Goal: Information Seeking & Learning: Learn about a topic

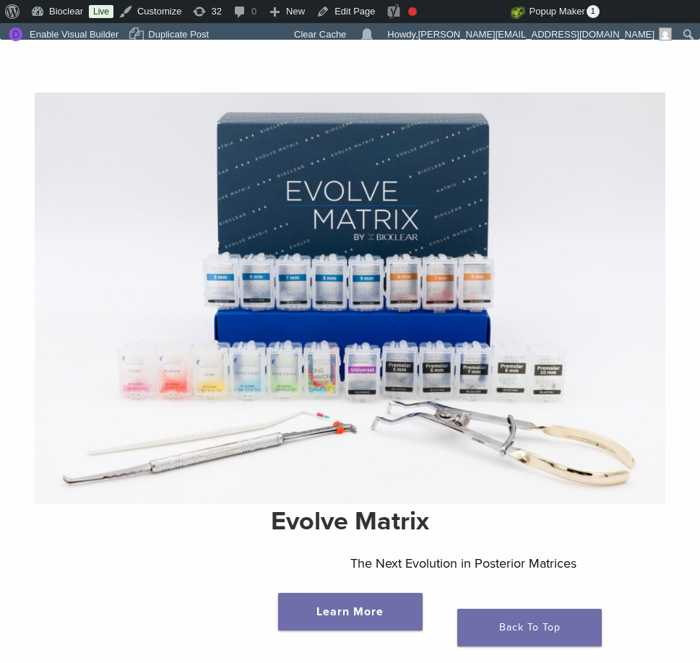
scroll to position [285, 0]
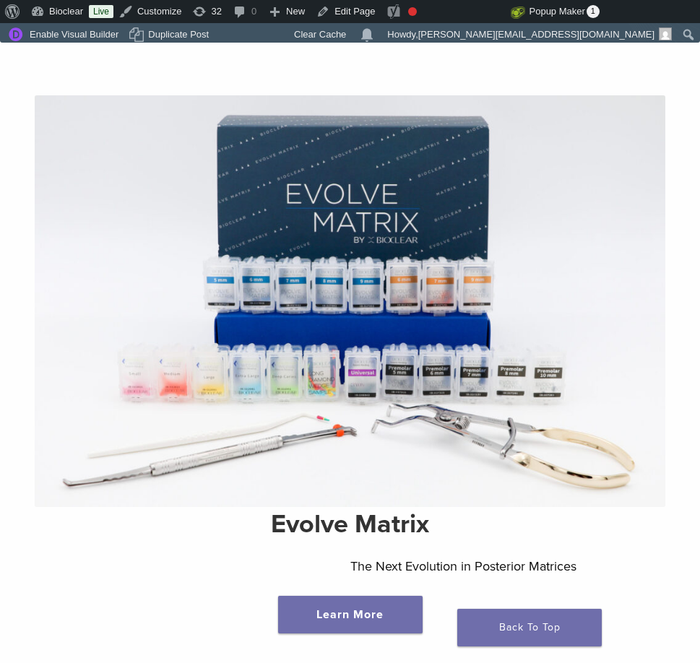
click at [321, 396] on img at bounding box center [350, 300] width 631 height 411
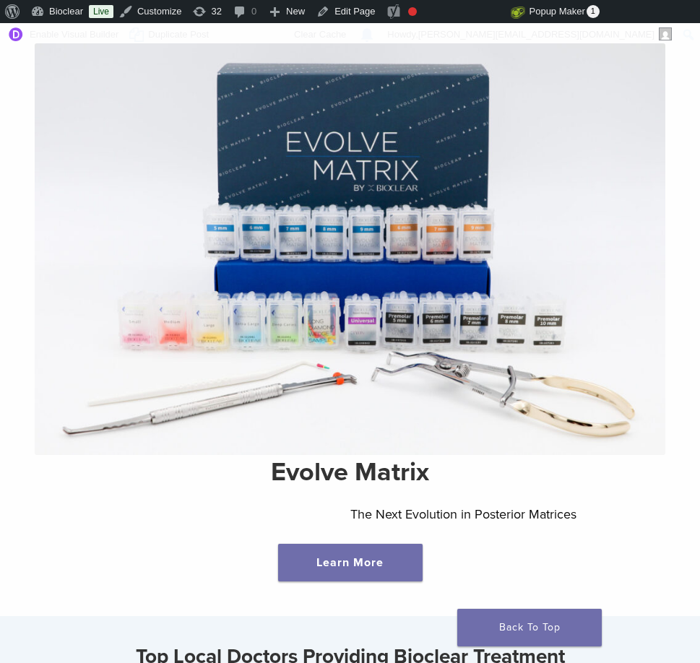
scroll to position [350, 0]
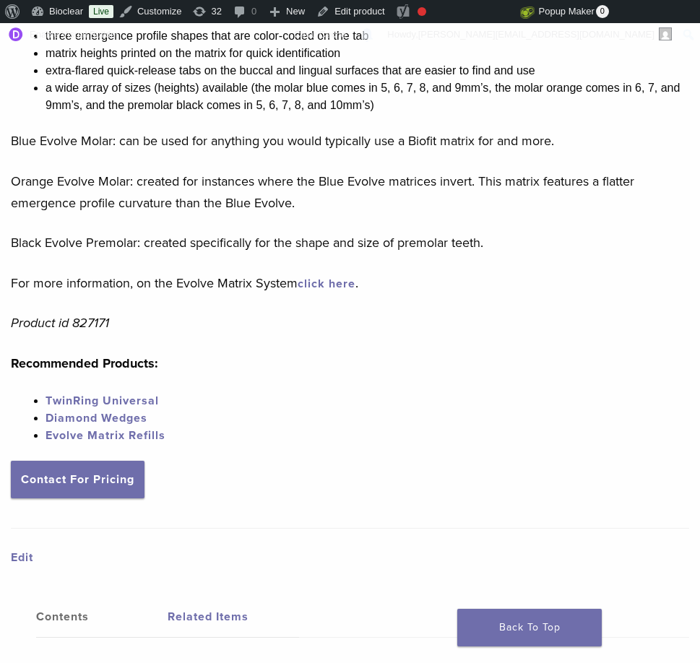
scroll to position [1636, 0]
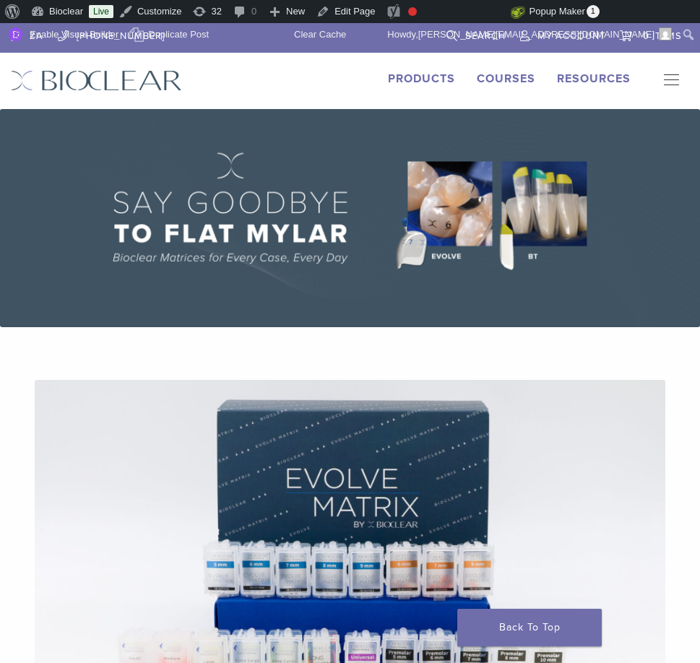
scroll to position [350, 0]
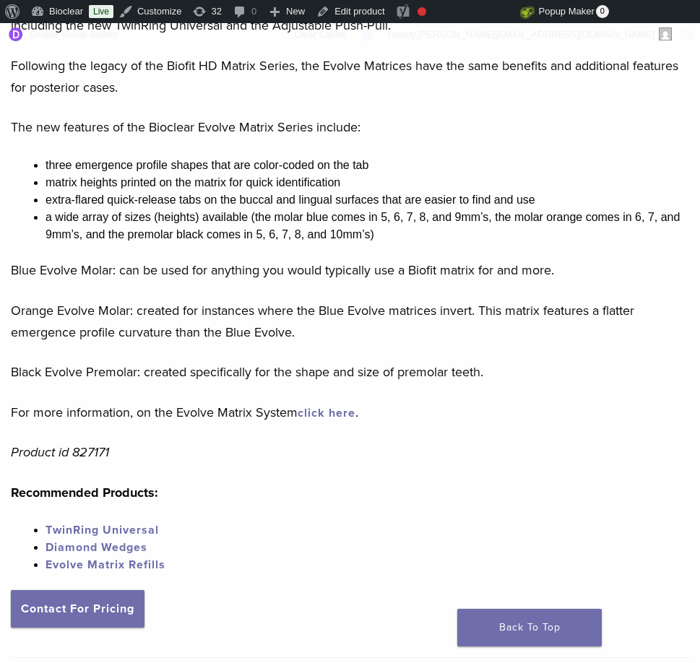
scroll to position [587, 0]
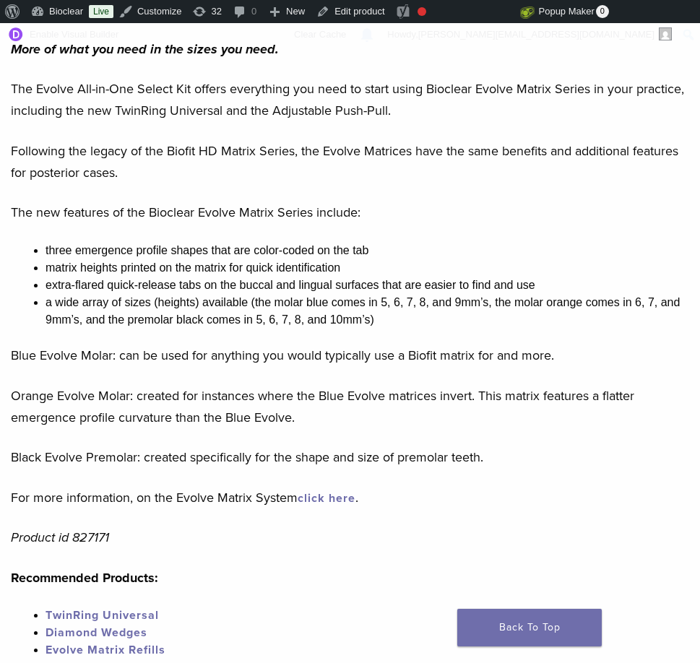
click at [307, 316] on li "a wide array of sizes (heights) available (the molar blue comes in 5, 6, 7, 8, …" at bounding box center [368, 311] width 644 height 35
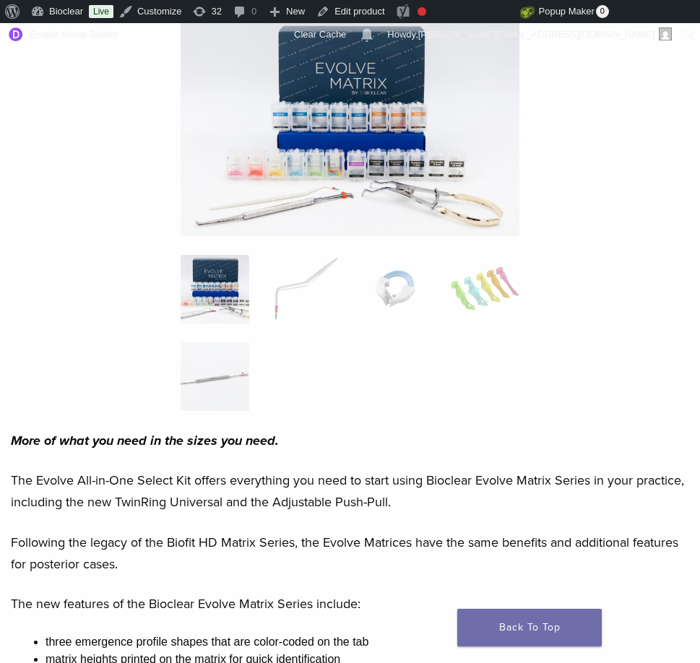
scroll to position [208, 0]
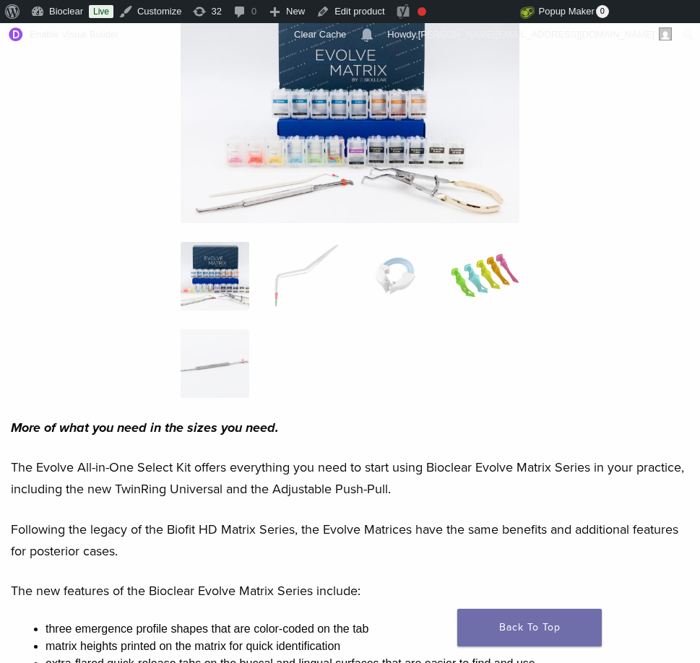
click at [485, 276] on img at bounding box center [485, 276] width 69 height 69
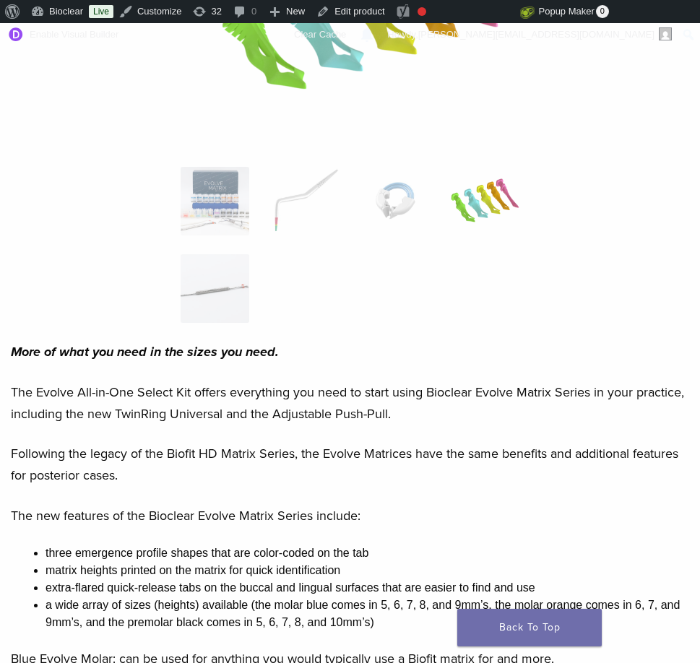
scroll to position [0, 0]
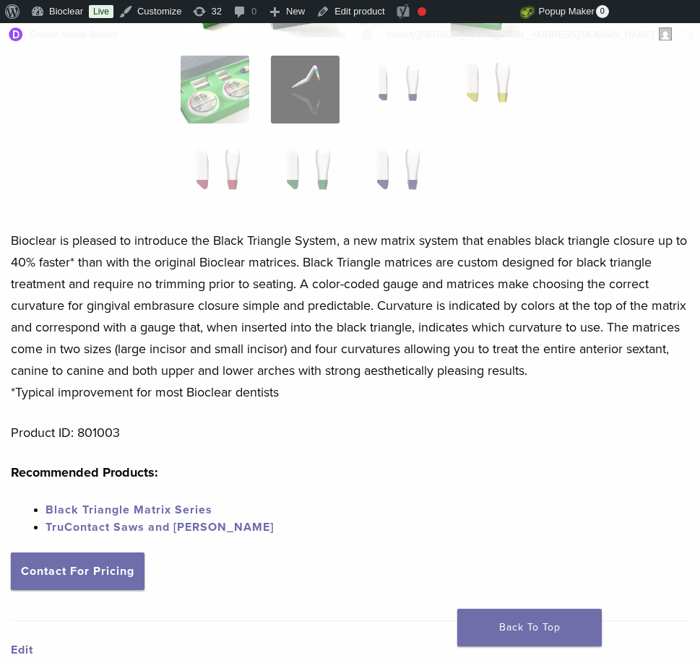
scroll to position [502, 0]
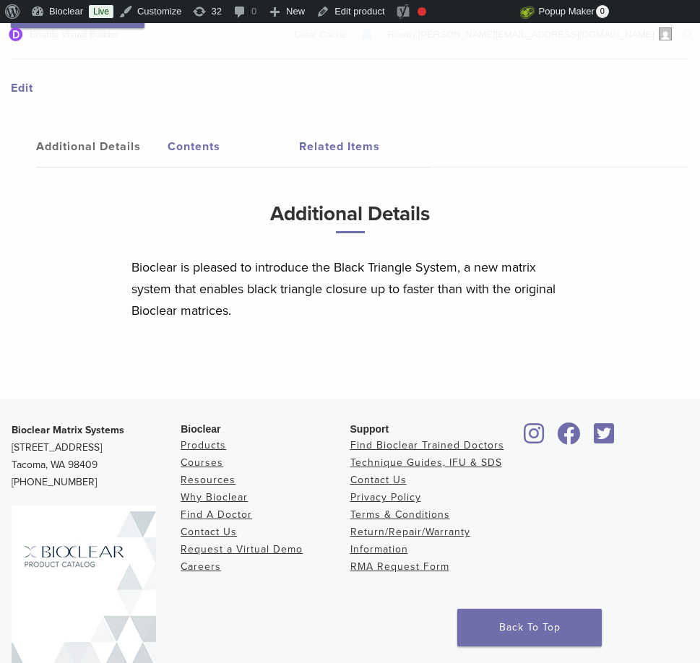
click at [182, 139] on link "Contents" at bounding box center [234, 146] width 132 height 40
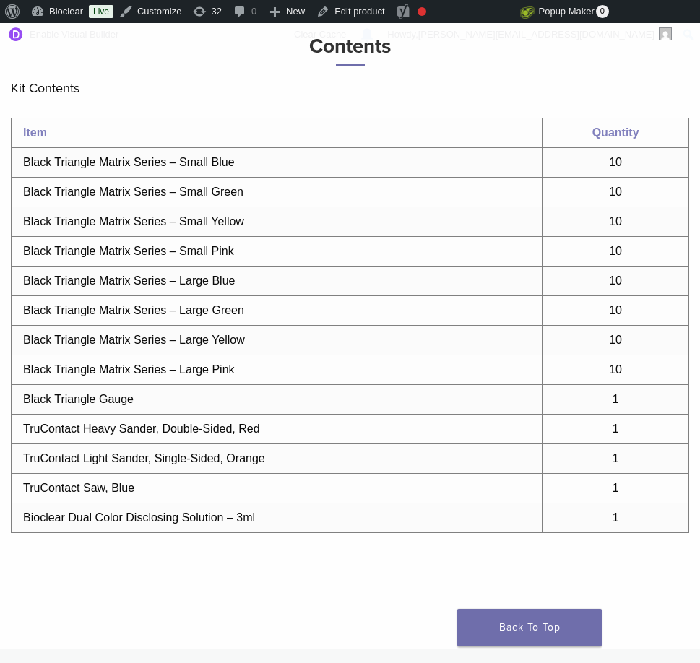
scroll to position [1243, 0]
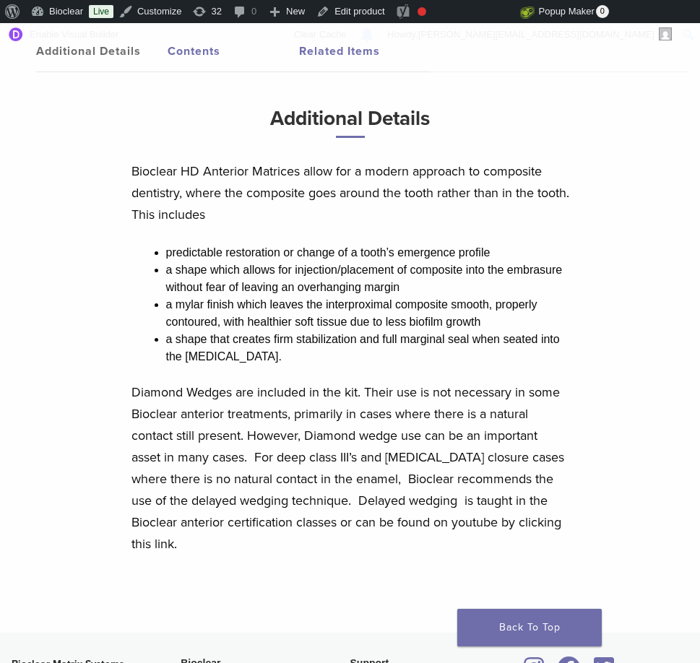
scroll to position [932, 0]
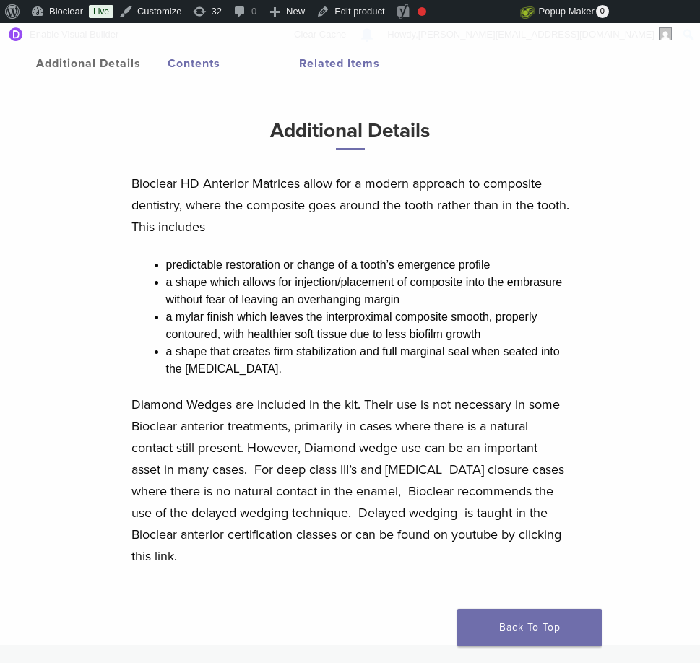
click at [208, 82] on link "Contents" at bounding box center [234, 63] width 132 height 40
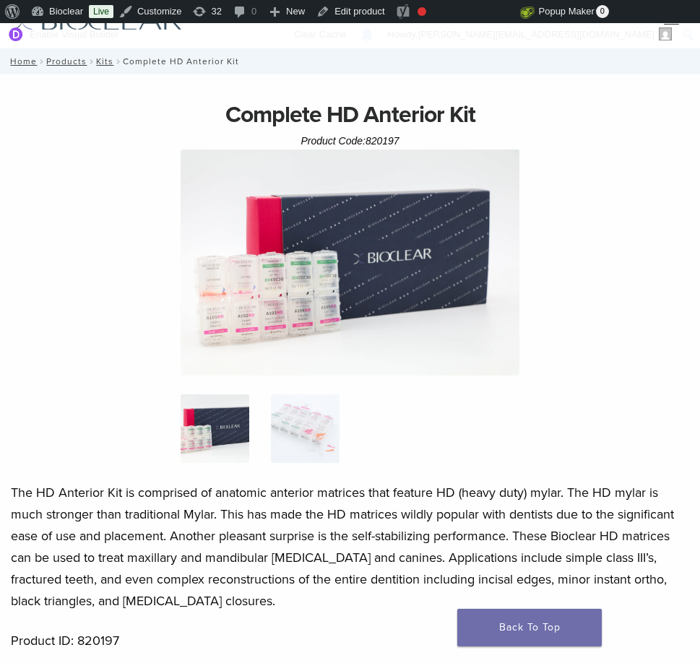
scroll to position [51, 0]
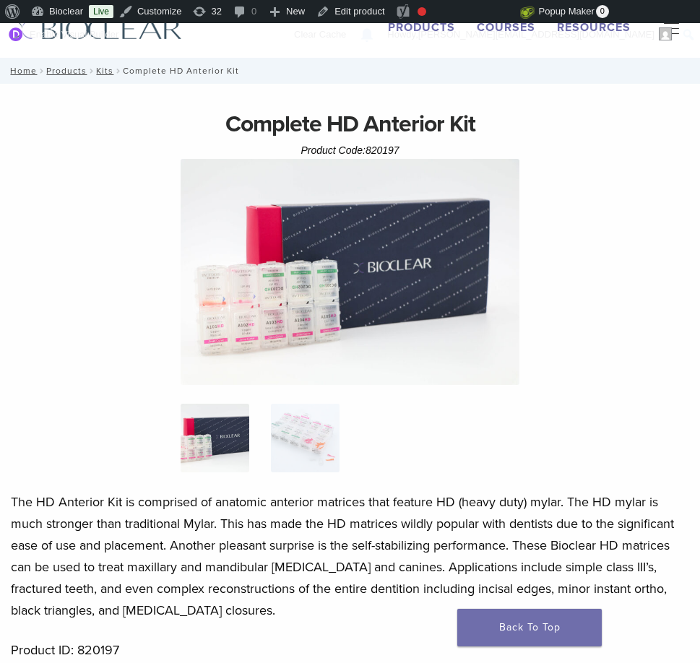
click at [228, 426] on img at bounding box center [215, 438] width 69 height 69
click at [314, 331] on img at bounding box center [351, 272] width 340 height 226
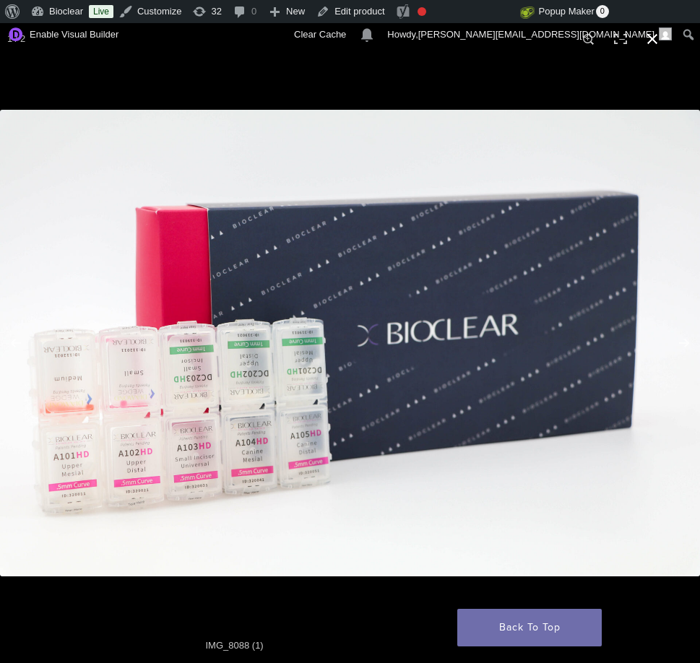
click at [511, 87] on div at bounding box center [350, 343] width 700 height 640
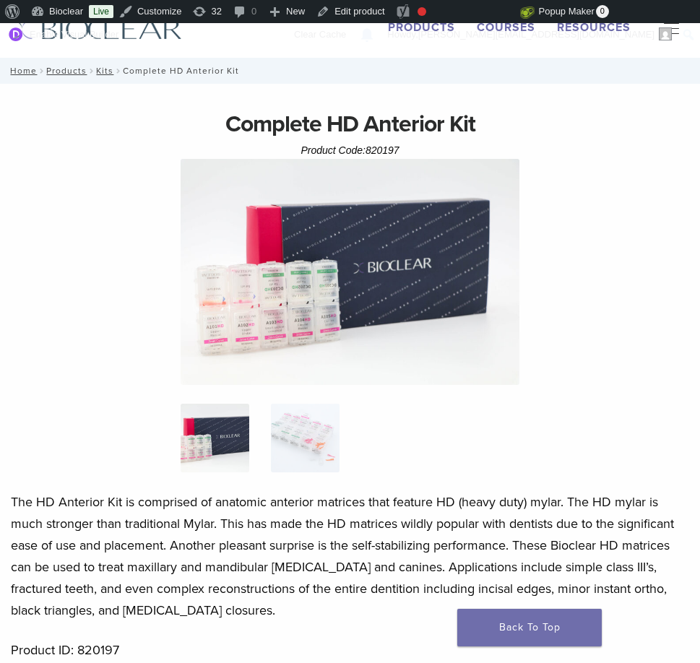
click at [231, 438] on img at bounding box center [215, 438] width 69 height 69
click at [313, 429] on img at bounding box center [305, 438] width 69 height 69
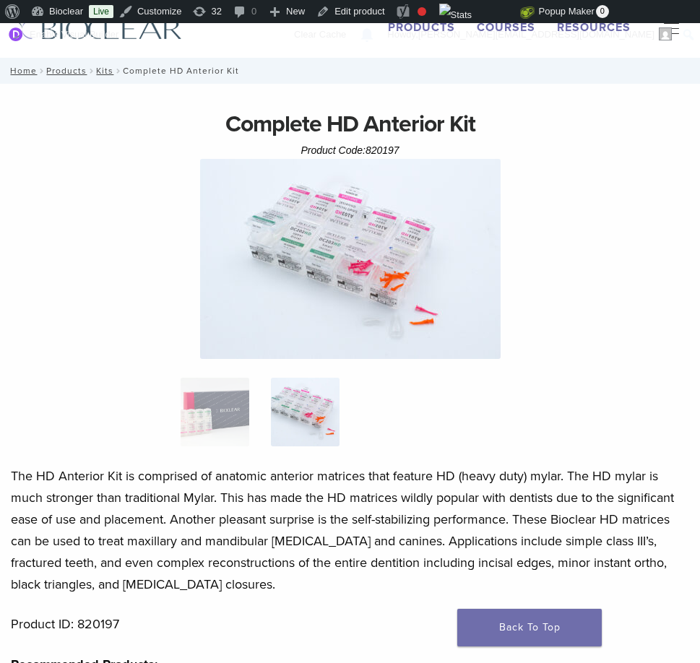
click at [365, 304] on img at bounding box center [350, 259] width 301 height 200
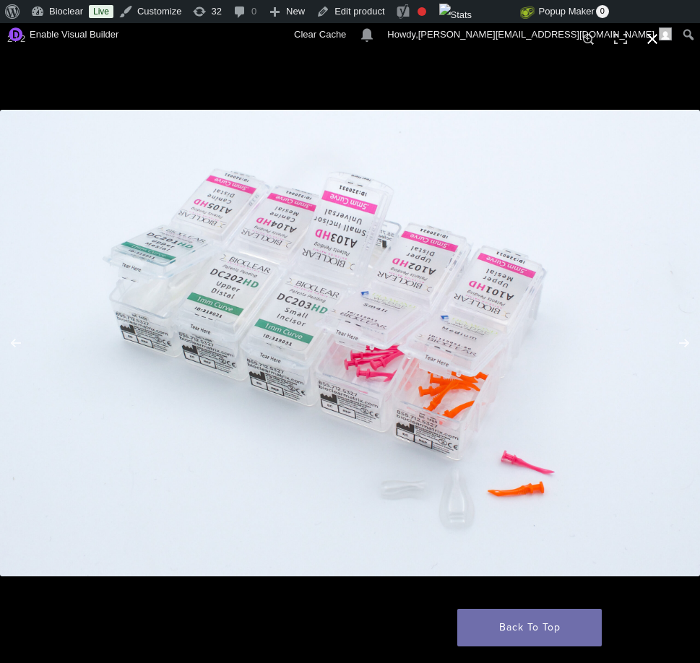
click at [414, 98] on div at bounding box center [350, 343] width 700 height 640
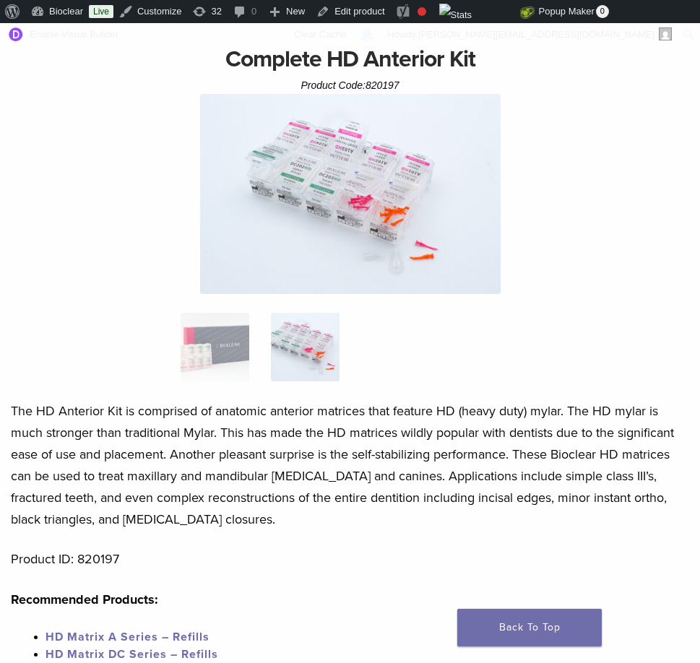
scroll to position [0, 0]
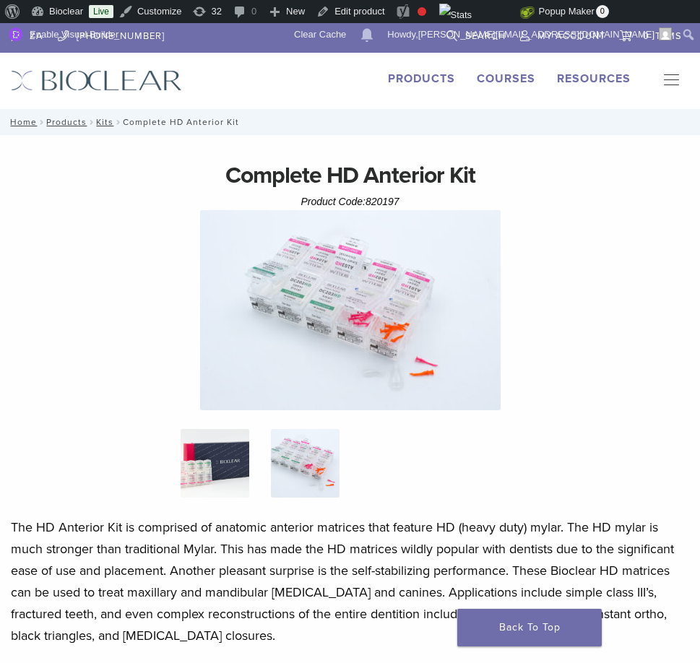
click at [223, 478] on img at bounding box center [215, 463] width 69 height 69
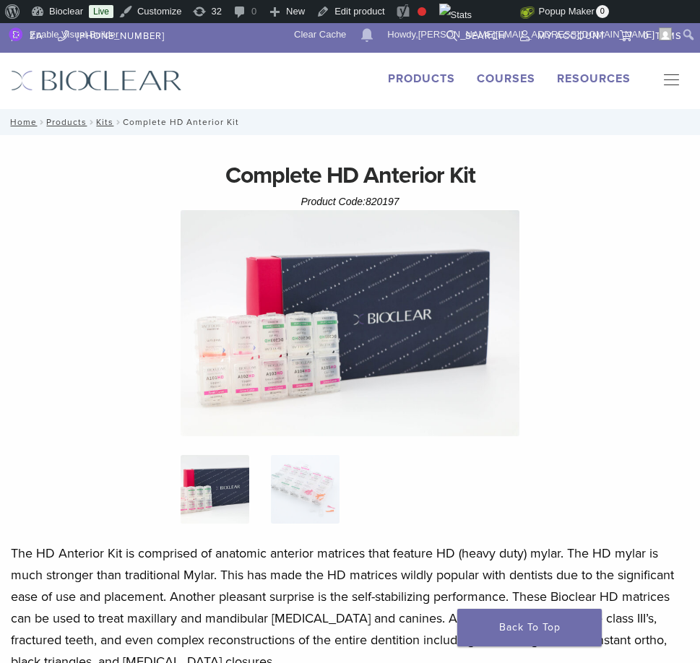
click at [358, 325] on img at bounding box center [351, 323] width 340 height 226
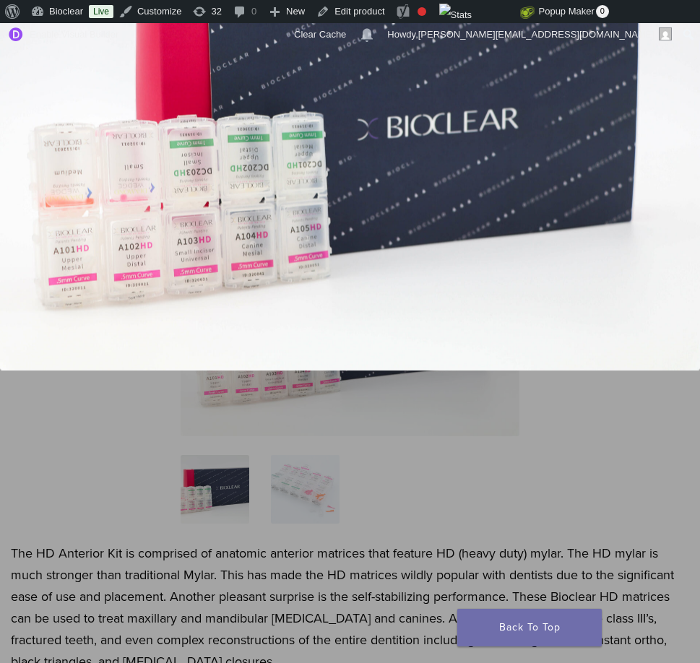
click at [387, 314] on img at bounding box center [350, 137] width 700 height 467
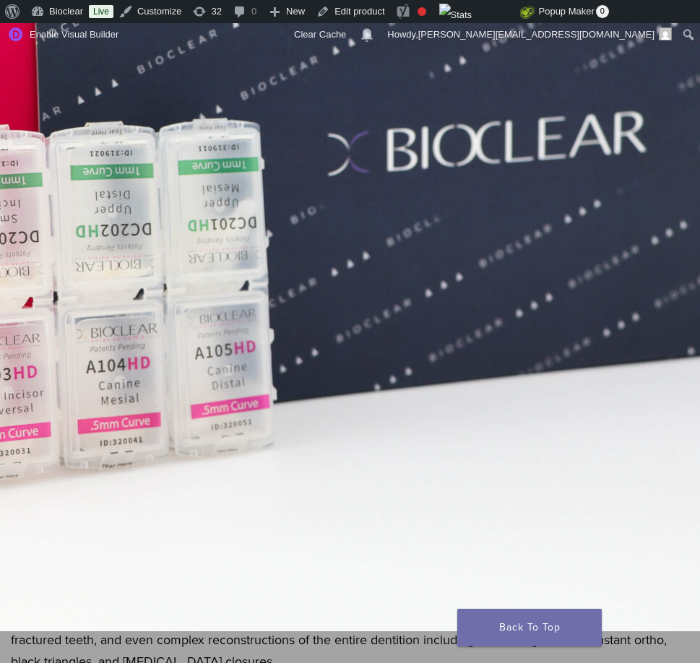
click at [311, 511] on img at bounding box center [313, 169] width 1388 height 925
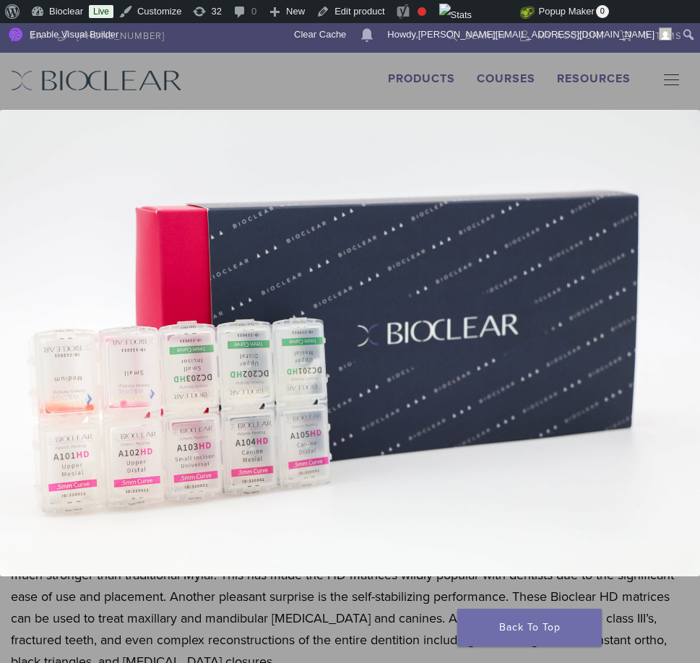
click at [275, 596] on div at bounding box center [350, 430] width 700 height 640
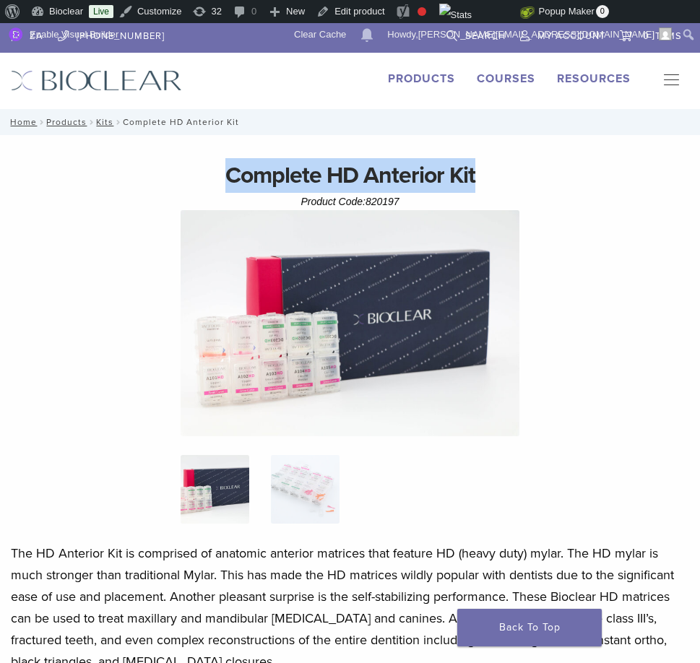
drag, startPoint x: 228, startPoint y: 173, endPoint x: 472, endPoint y: 170, distance: 244.3
click at [472, 170] on h1 "Complete HD Anterior Kit" at bounding box center [350, 175] width 679 height 35
copy h1 "Complete HD Anterior Kit"
click at [286, 405] on img at bounding box center [351, 323] width 340 height 226
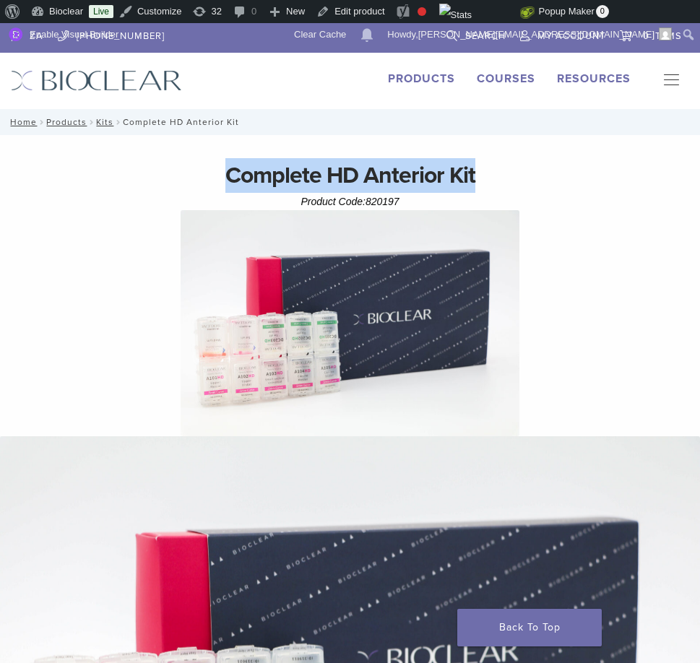
click at [317, 493] on img at bounding box center [350, 670] width 700 height 467
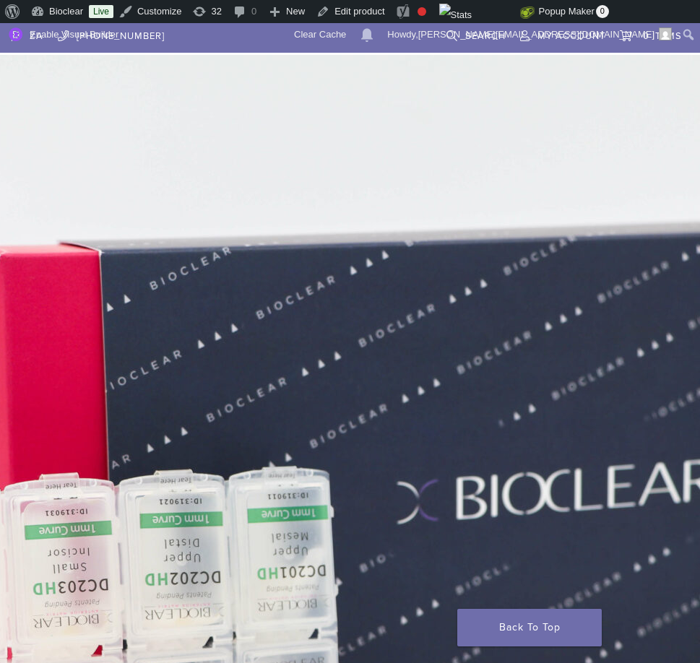
click at [319, 511] on img at bounding box center [383, 517] width 1388 height 925
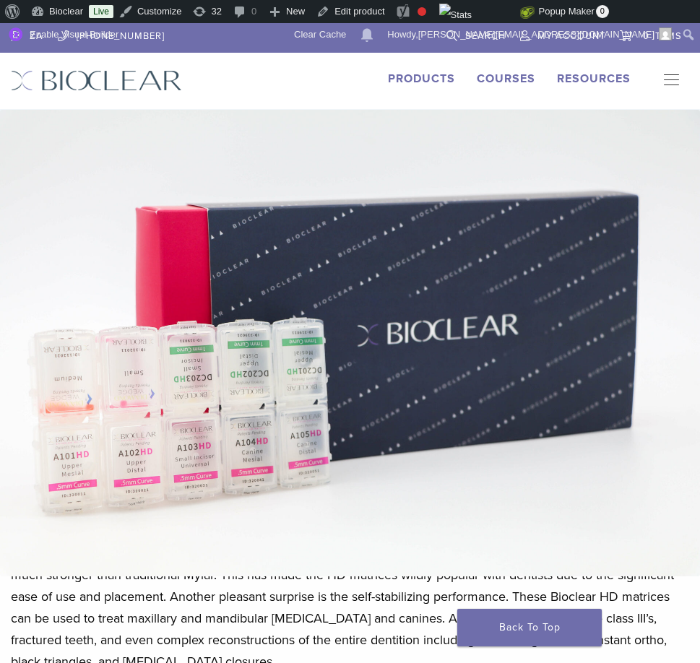
click at [267, 635] on div "IMG_8088 (1)" at bounding box center [351, 646] width 304 height 29
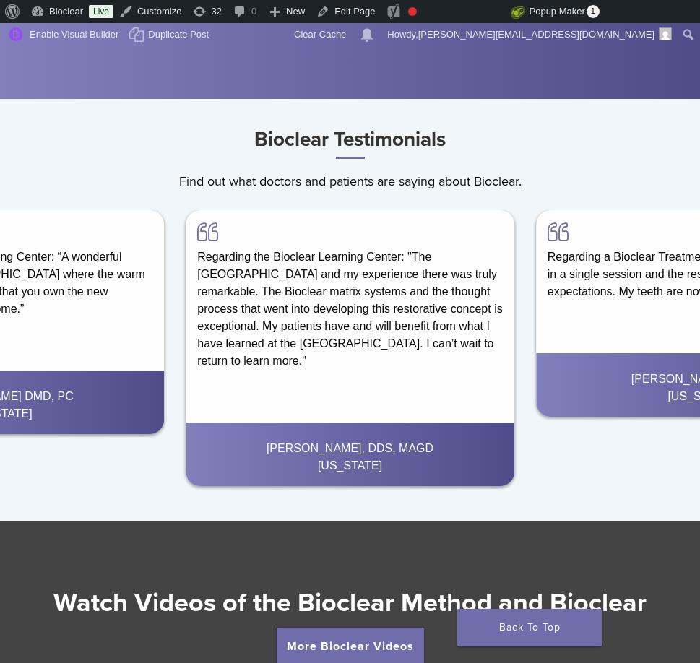
scroll to position [2564, 0]
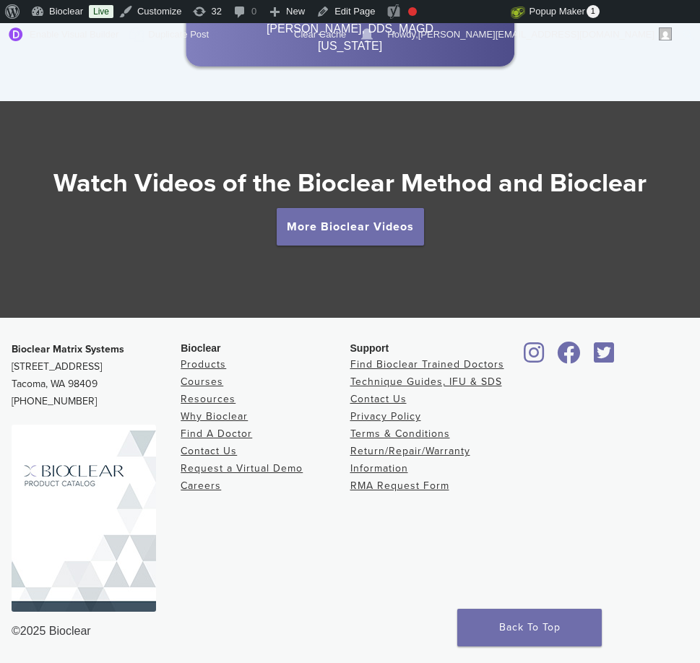
click at [91, 468] on img at bounding box center [84, 518] width 145 height 187
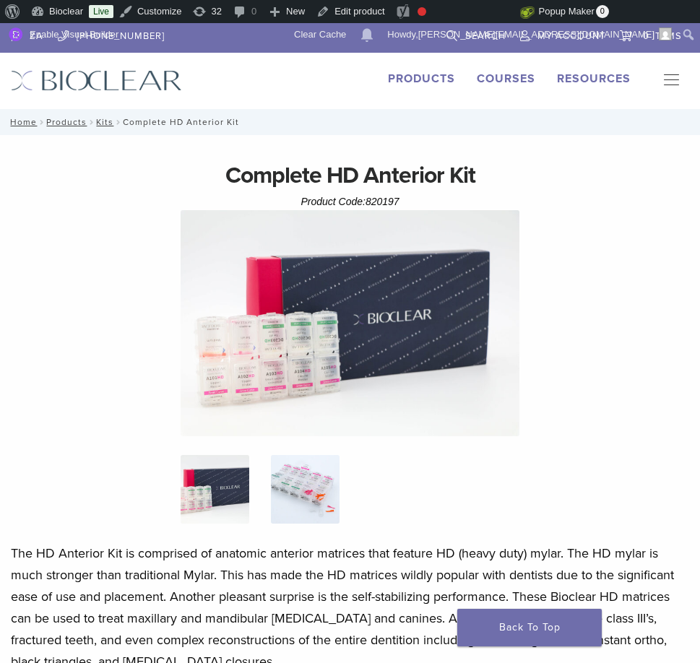
click at [304, 504] on img at bounding box center [305, 489] width 69 height 69
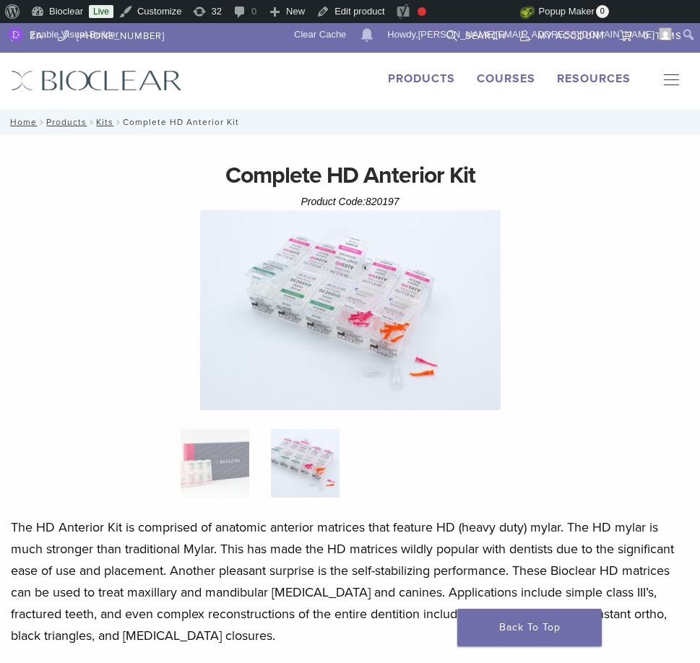
click at [355, 348] on img at bounding box center [350, 310] width 301 height 200
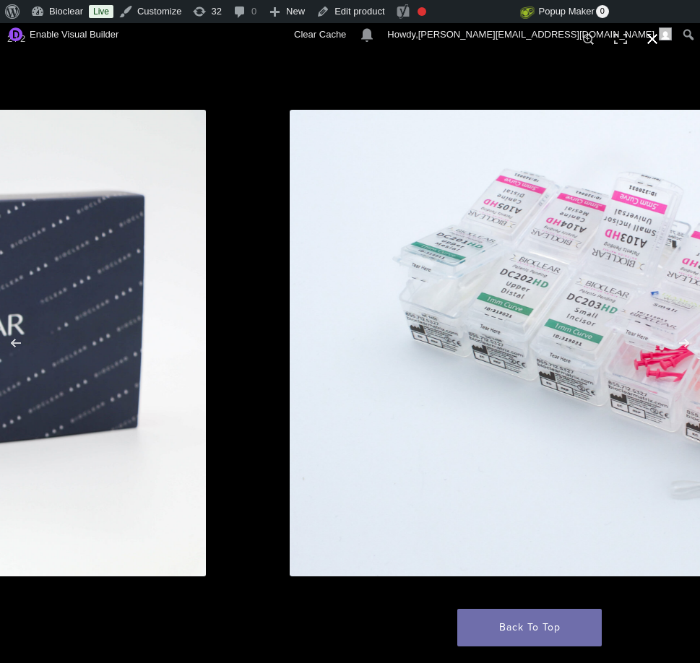
click at [300, 77] on div at bounding box center [640, 343] width 700 height 640
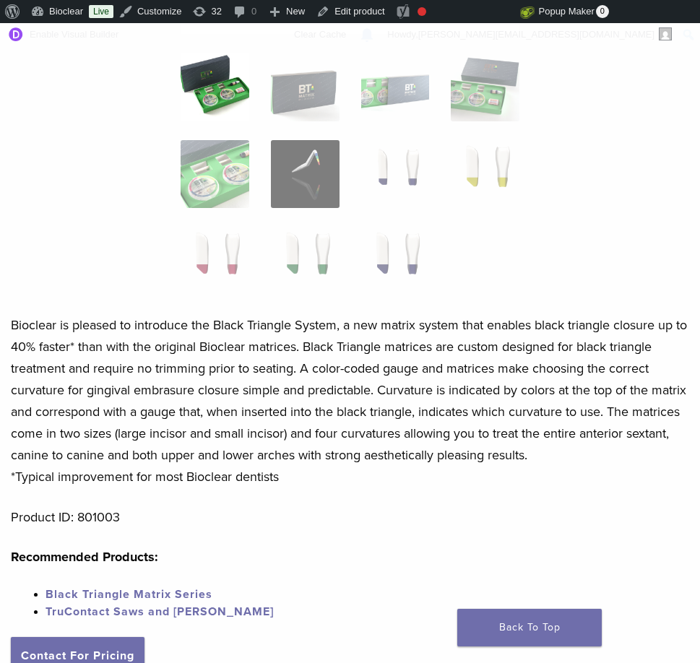
scroll to position [417, 0]
click at [400, 163] on img at bounding box center [395, 173] width 69 height 69
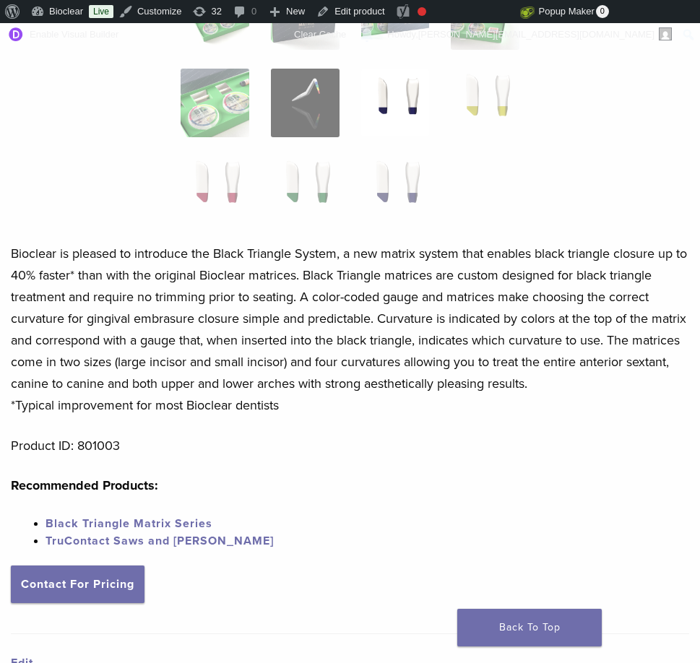
click at [403, 97] on img at bounding box center [395, 103] width 69 height 69
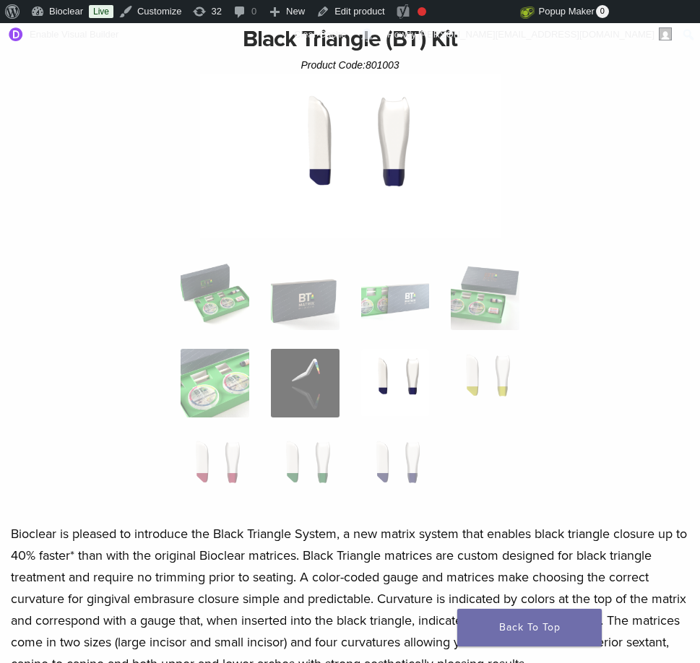
scroll to position [119, 0]
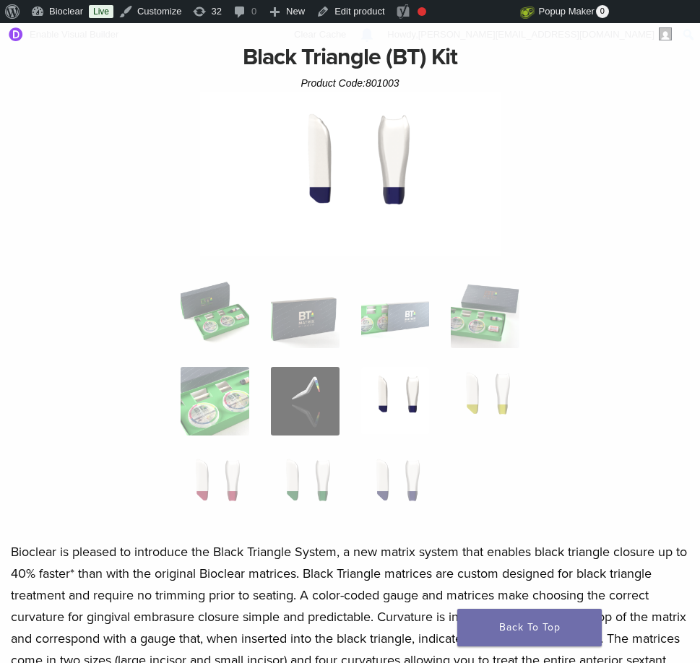
click at [375, 187] on img at bounding box center [350, 176] width 301 height 169
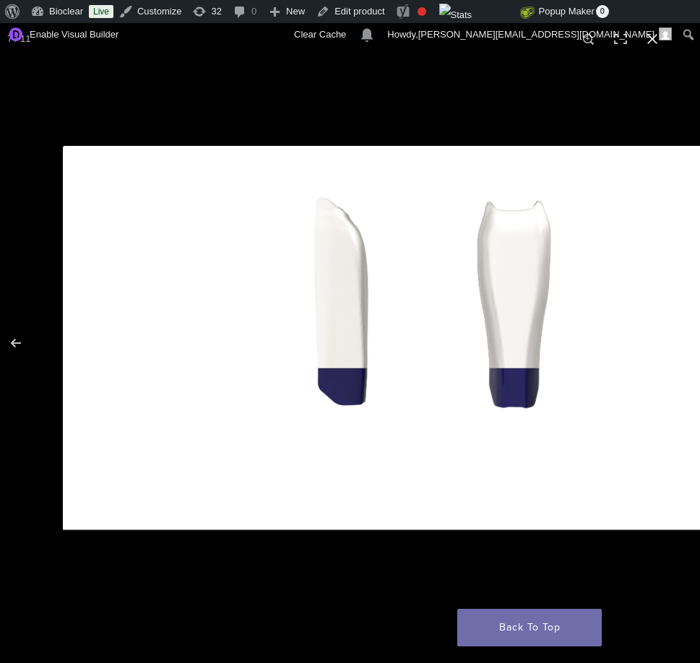
click at [675, 344] on button "Next (arrow right)" at bounding box center [675, 343] width 51 height 72
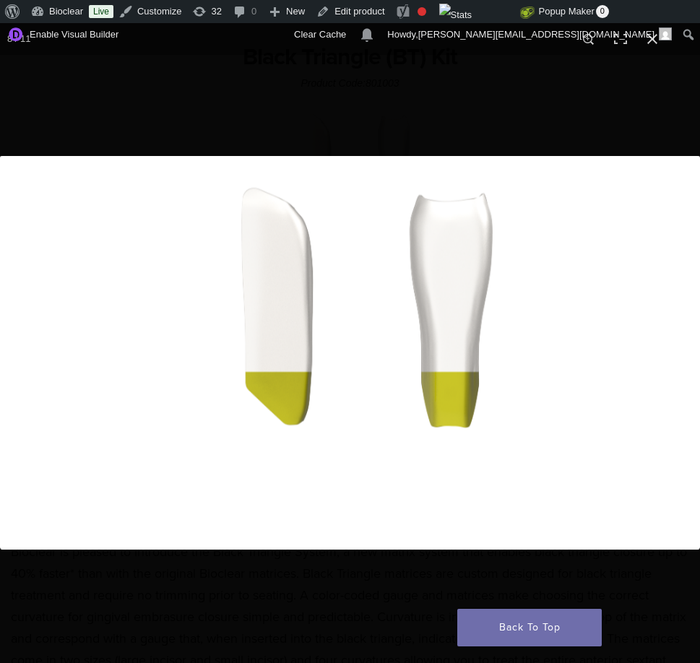
click at [550, 351] on img at bounding box center [350, 353] width 700 height 394
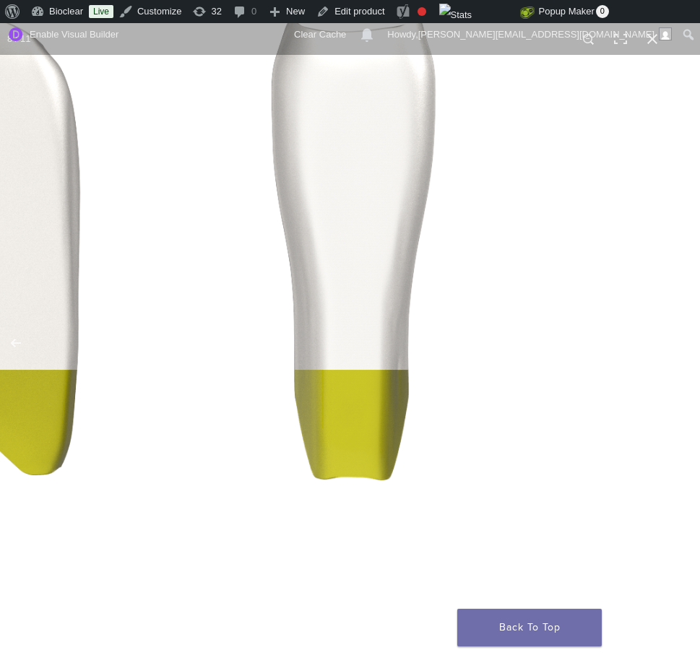
click at [550, 351] on img at bounding box center [153, 331] width 1388 height 781
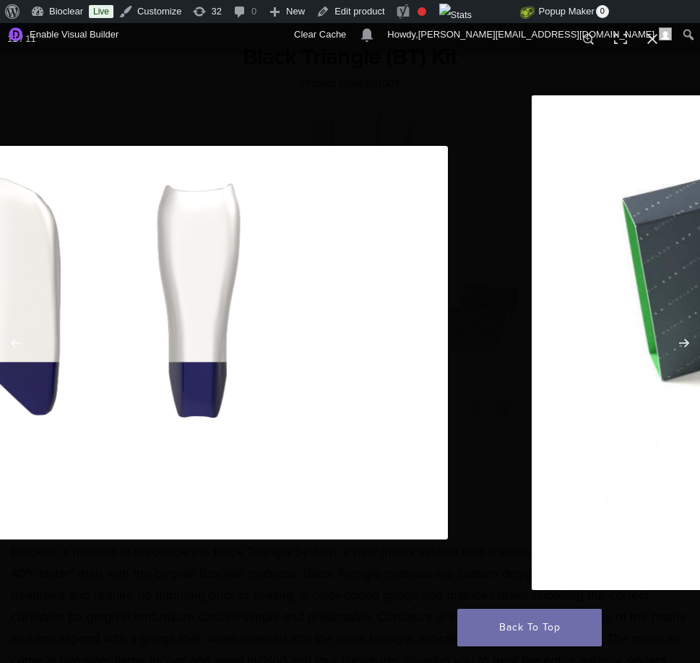
click at [241, 414] on img at bounding box center [98, 343] width 700 height 394
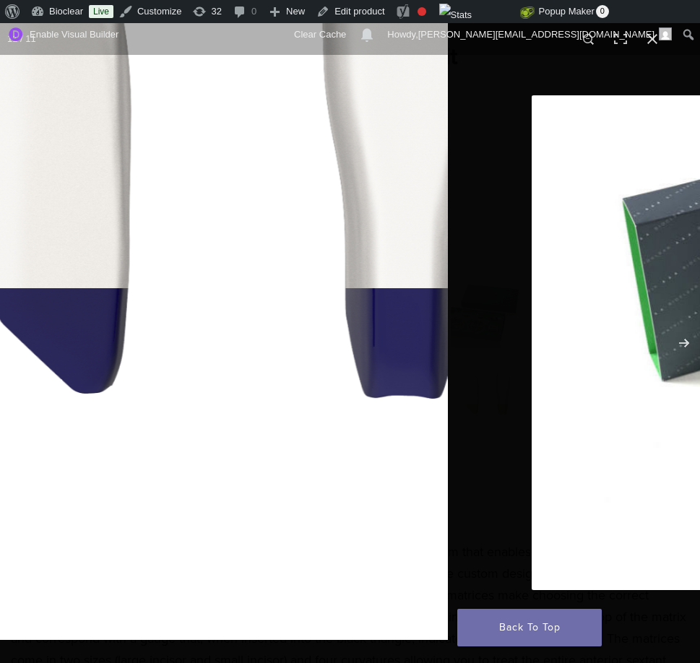
click at [259, 504] on img at bounding box center [205, 250] width 1388 height 781
click at [471, 540] on div "11 / 11 Intro Black Triangle Kit-6 - Copy" at bounding box center [350, 343] width 700 height 640
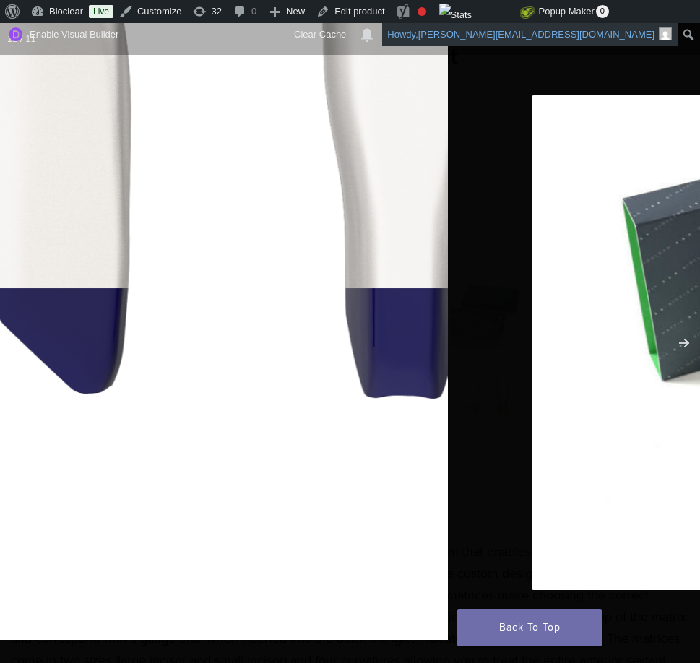
click at [653, 45] on link "Howdy, [PERSON_NAME][EMAIL_ADDRESS][DOMAIN_NAME]" at bounding box center [530, 34] width 296 height 23
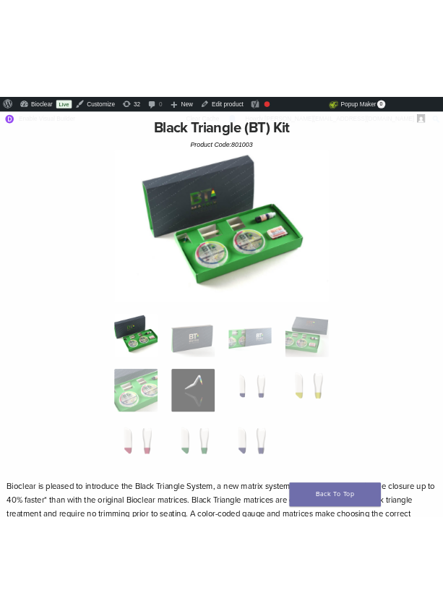
scroll to position [123, 0]
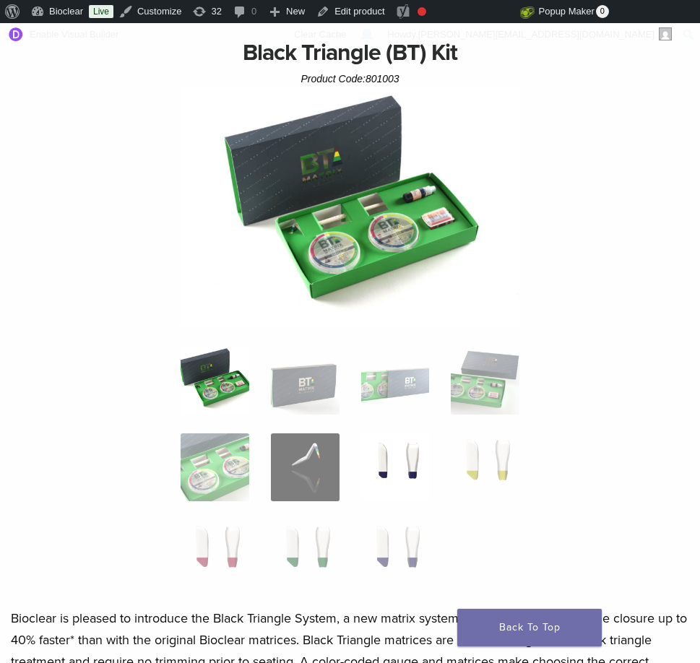
click at [403, 458] on img at bounding box center [395, 468] width 69 height 69
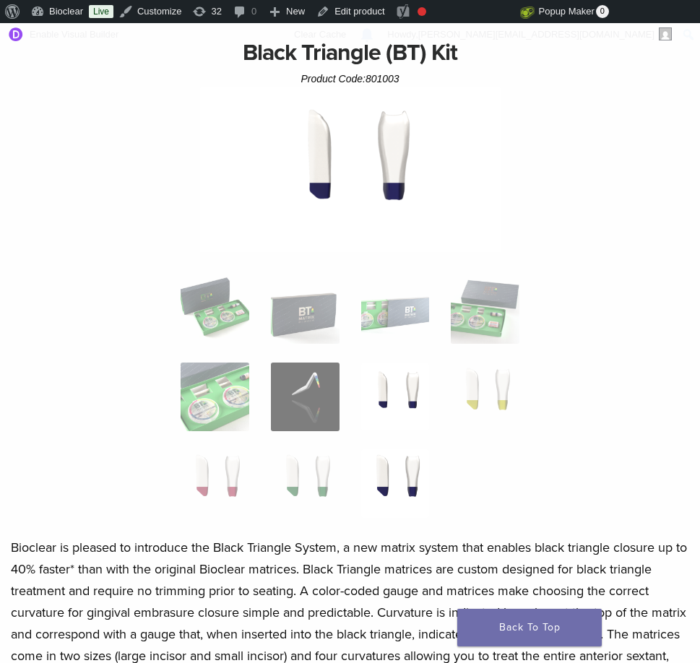
click at [403, 477] on img at bounding box center [395, 484] width 69 height 69
click at [389, 181] on img at bounding box center [350, 171] width 301 height 169
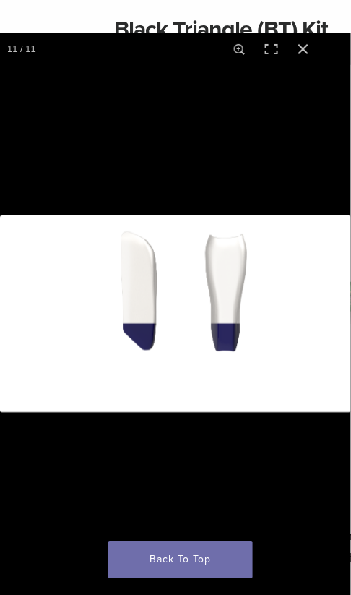
scroll to position [125, 0]
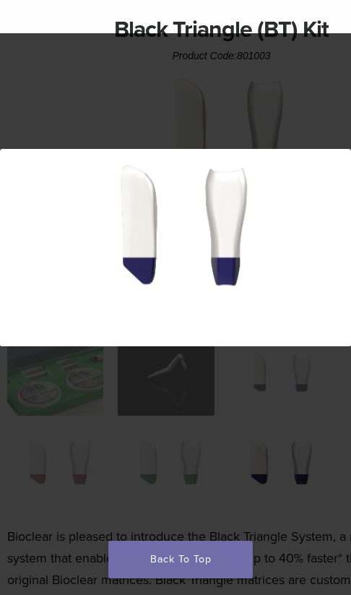
click at [202, 318] on img at bounding box center [175, 247] width 351 height 197
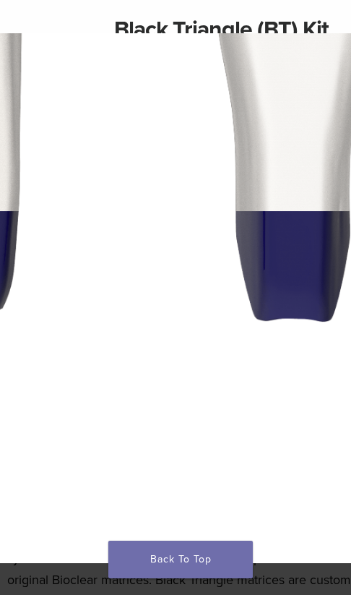
click at [116, 171] on img at bounding box center [95, 172] width 1388 height 781
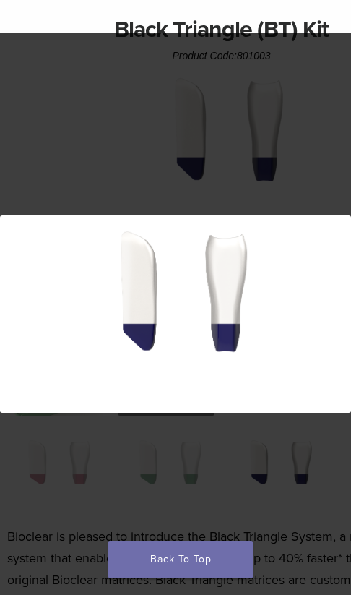
click at [168, 447] on div at bounding box center [175, 496] width 351 height 562
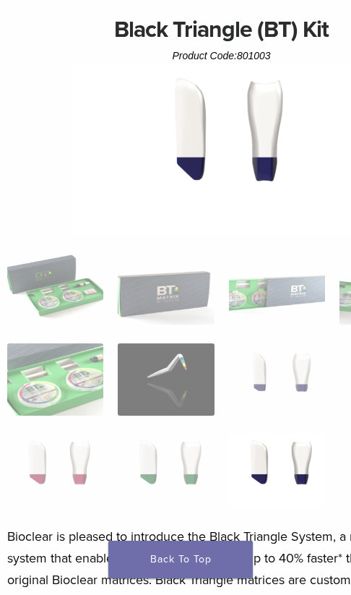
click at [274, 454] on img at bounding box center [277, 470] width 96 height 72
click at [270, 465] on img at bounding box center [277, 470] width 96 height 72
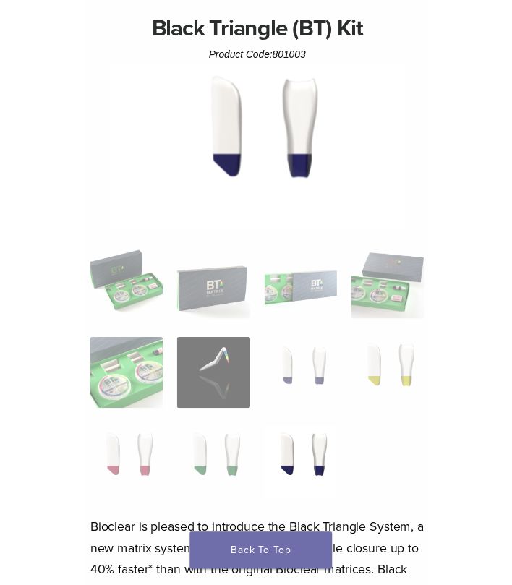
scroll to position [123, 0]
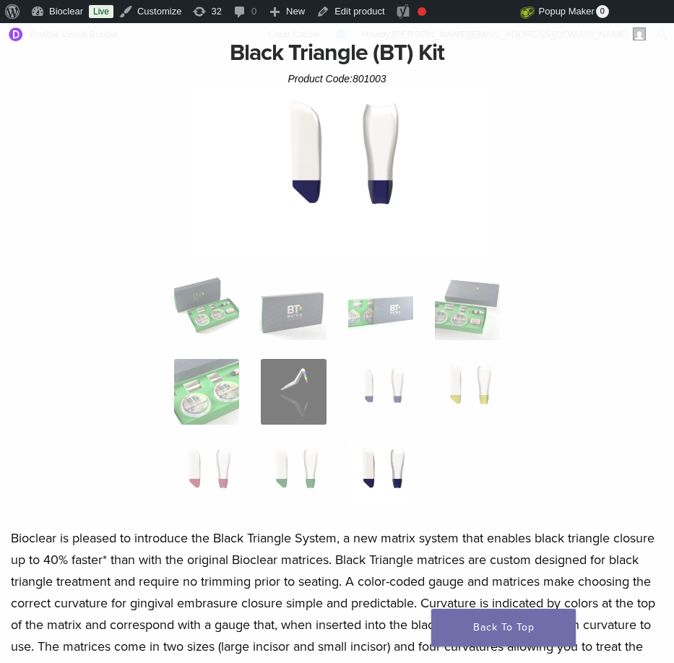
click at [396, 458] on img at bounding box center [380, 475] width 65 height 65
click at [332, 151] on img at bounding box center [337, 171] width 301 height 169
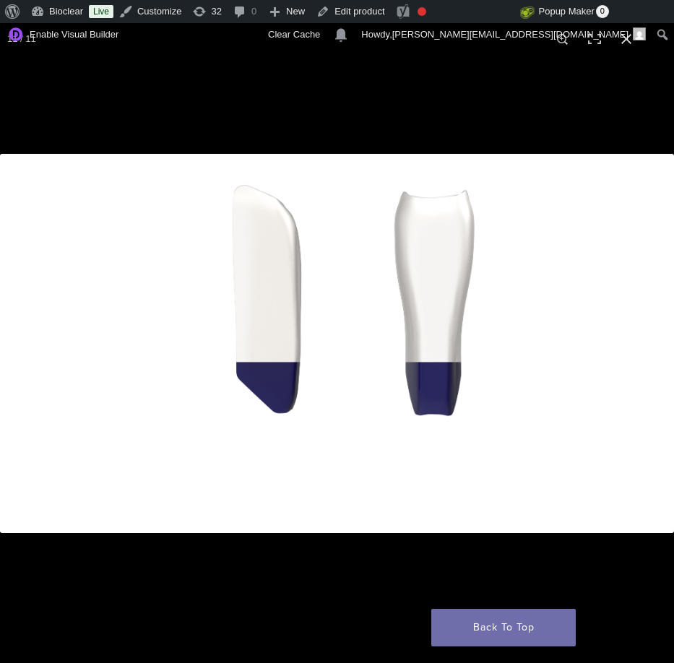
click at [413, 298] on img at bounding box center [337, 343] width 674 height 379
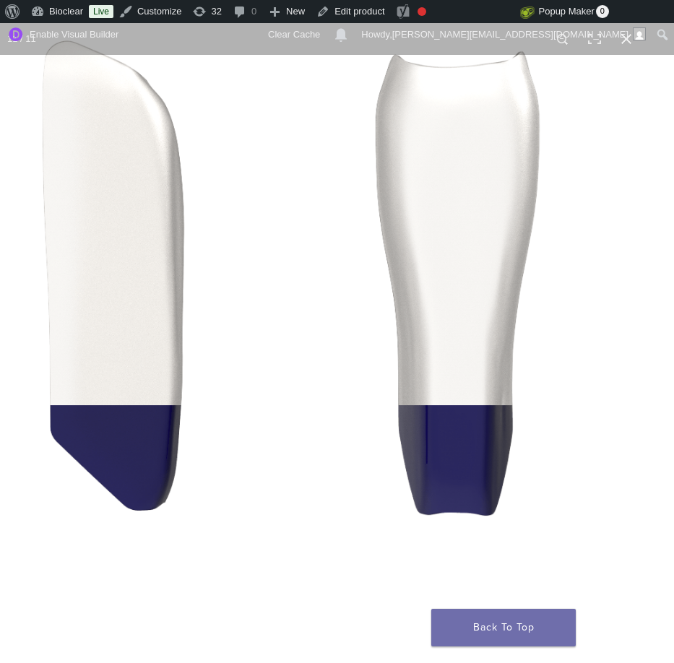
click at [448, 329] on img at bounding box center [257, 367] width 1388 height 781
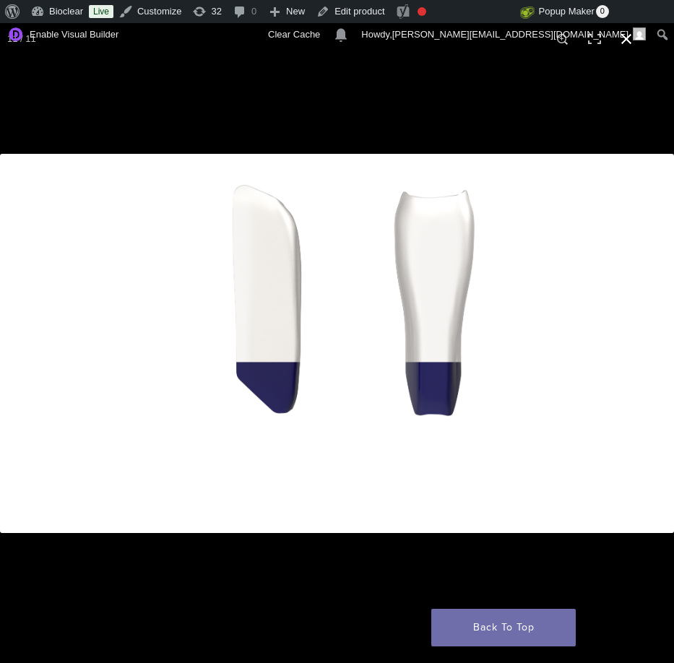
click at [314, 572] on div at bounding box center [337, 474] width 674 height 640
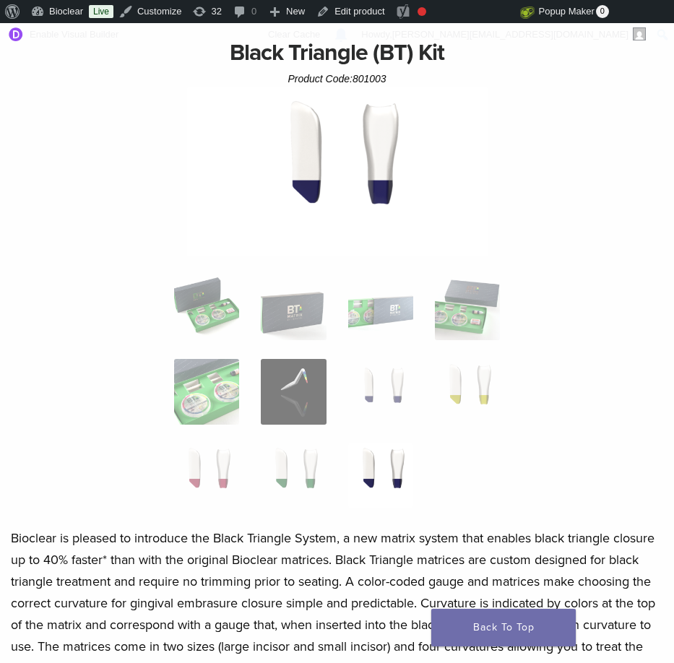
click at [398, 478] on img at bounding box center [380, 475] width 65 height 65
click at [385, 473] on img at bounding box center [380, 475] width 65 height 65
click at [370, 189] on img at bounding box center [337, 171] width 301 height 169
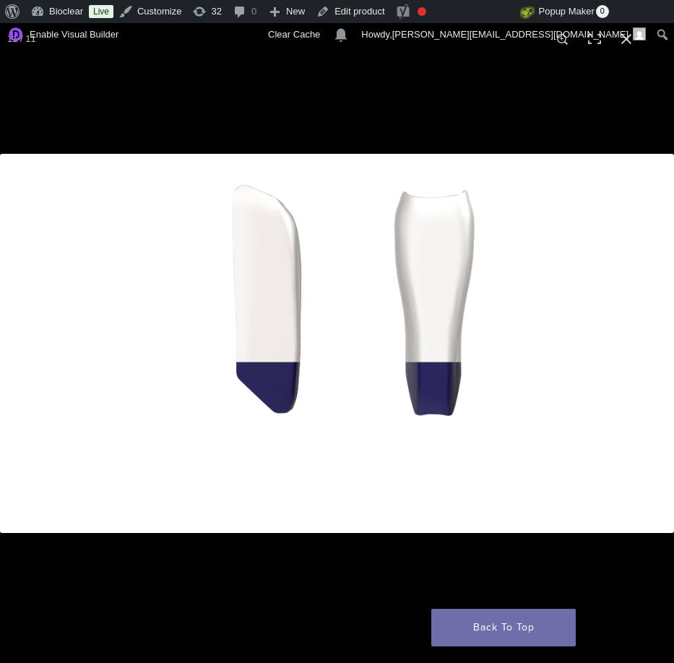
click at [374, 320] on img at bounding box center [337, 343] width 674 height 379
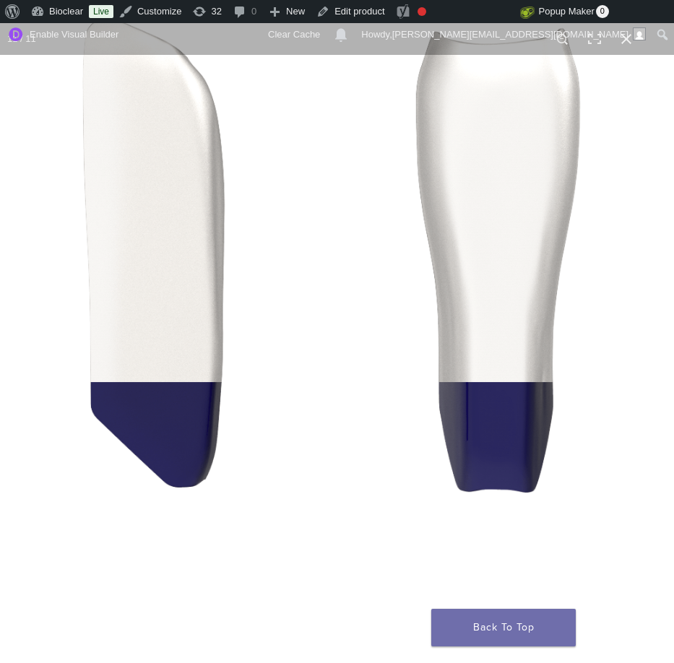
click at [374, 320] on img at bounding box center [298, 344] width 1388 height 781
